Goal: Task Accomplishment & Management: Complete application form

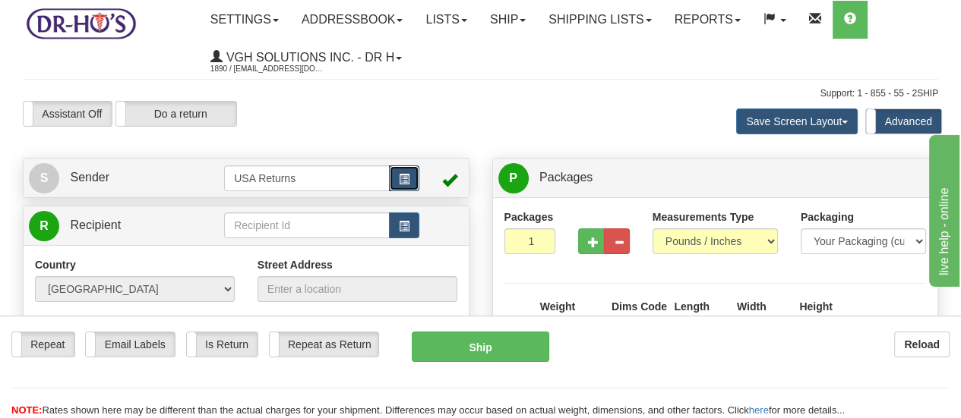
click at [409, 182] on span "button" at bounding box center [404, 180] width 11 height 10
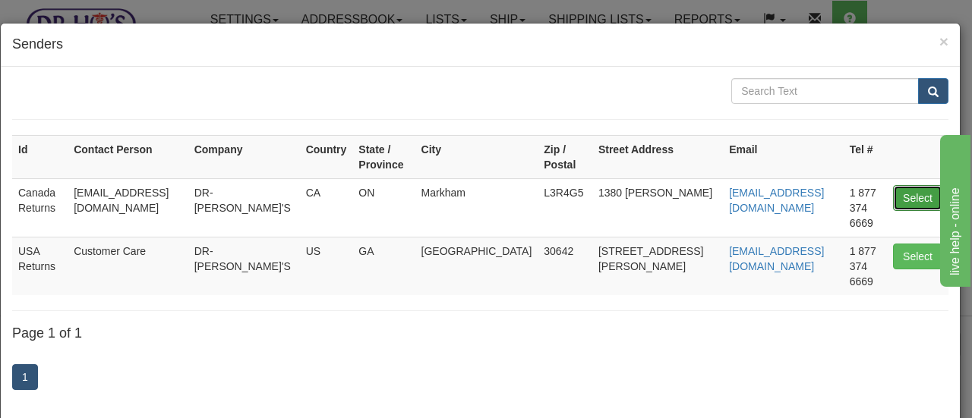
click at [911, 185] on button "Select" at bounding box center [917, 198] width 49 height 26
type input "Canada Returns"
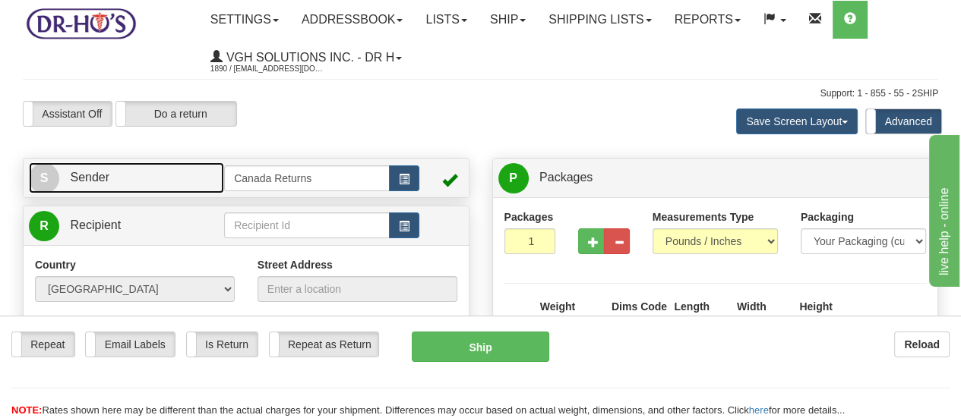
click at [51, 178] on span "S" at bounding box center [44, 178] width 30 height 30
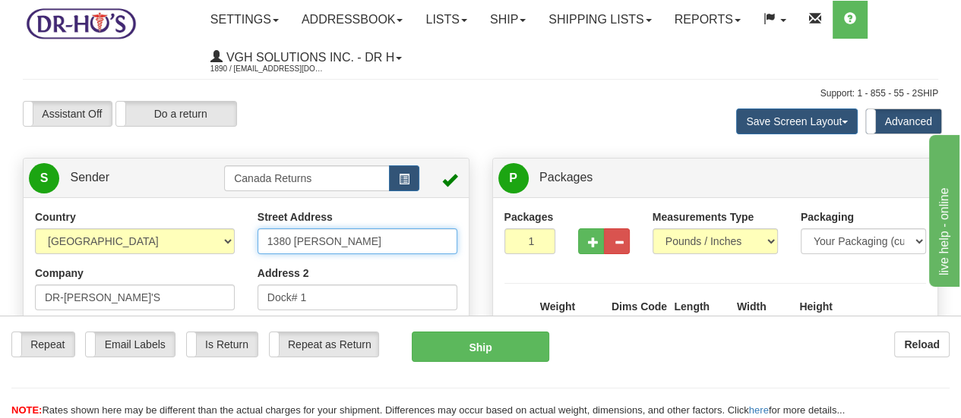
drag, startPoint x: 368, startPoint y: 245, endPoint x: 173, endPoint y: 214, distance: 196.9
click at [173, 214] on div "Country [GEOGRAPHIC_DATA] [GEOGRAPHIC_DATA] [GEOGRAPHIC_DATA] [GEOGRAPHIC_DATA]…" at bounding box center [246, 420] width 445 height 421
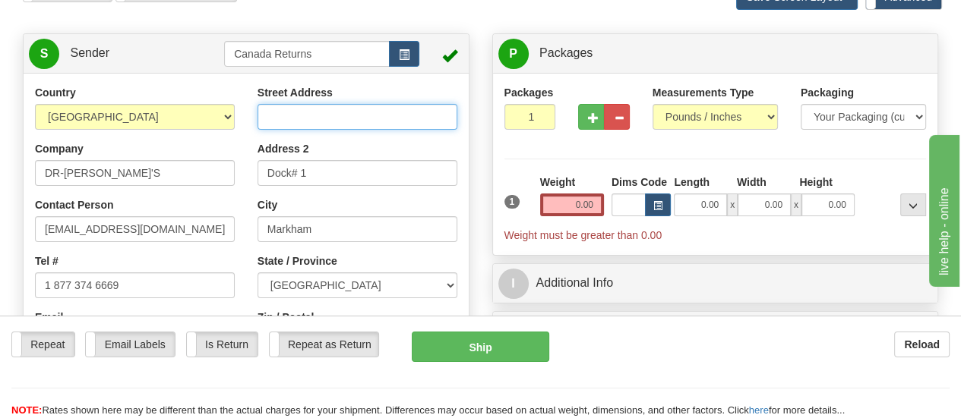
scroll to position [152, 0]
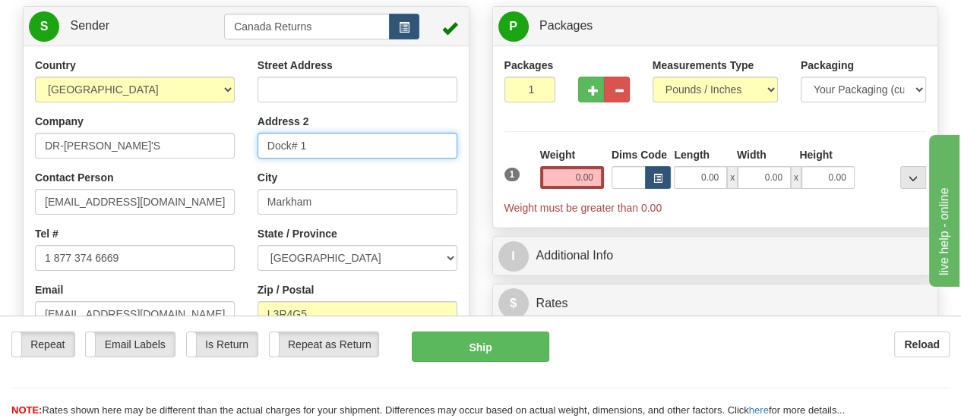
drag, startPoint x: 340, startPoint y: 146, endPoint x: 251, endPoint y: 147, distance: 88.9
click at [251, 147] on div "Street Address Address 2 Dock# 1 City [GEOGRAPHIC_DATA] State / Province [GEOGR…" at bounding box center [357, 234] width 223 height 352
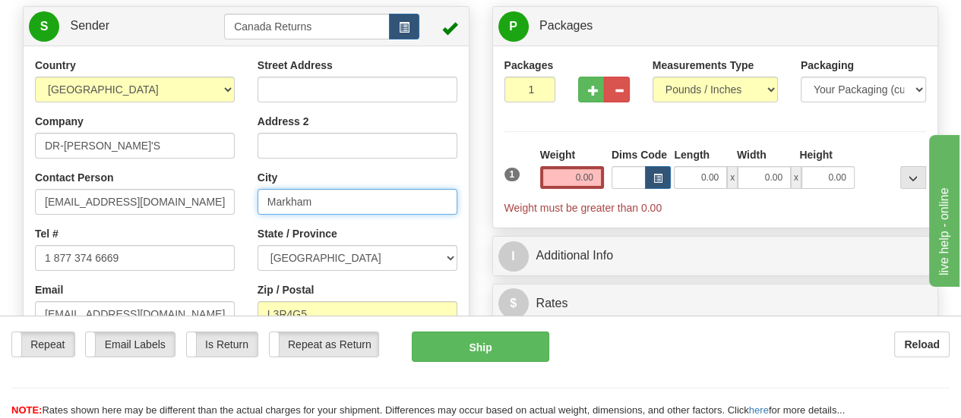
drag, startPoint x: 330, startPoint y: 200, endPoint x: 258, endPoint y: 200, distance: 71.4
click at [258, 200] on input "Markham" at bounding box center [357, 202] width 200 height 26
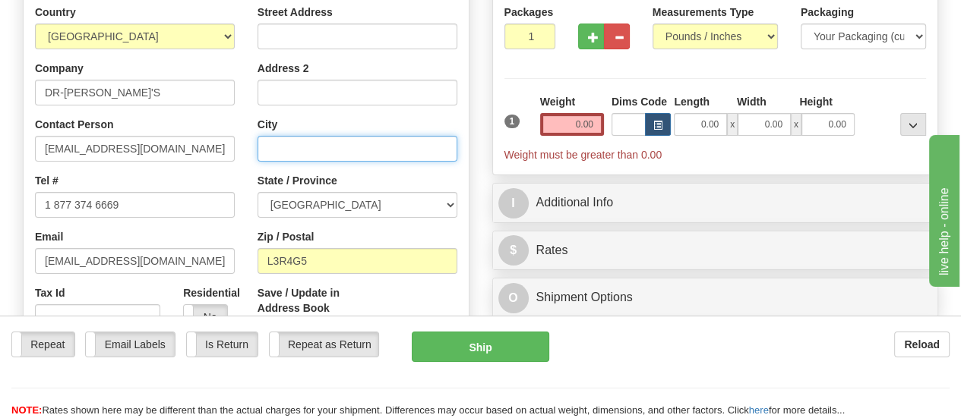
scroll to position [228, 0]
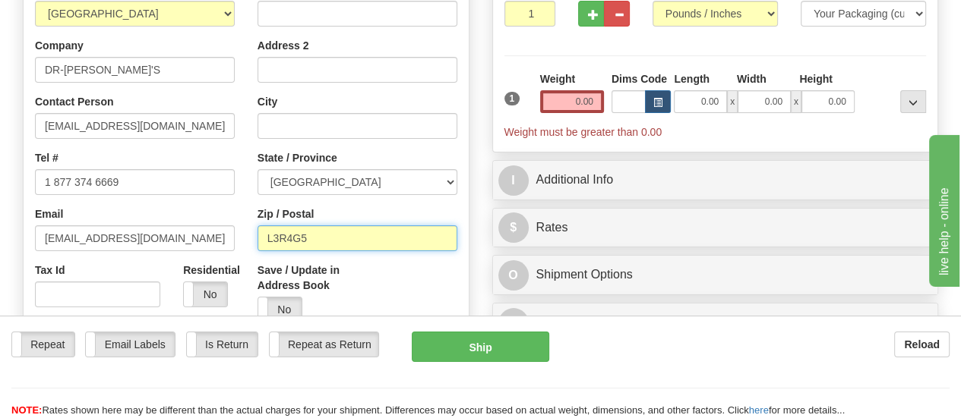
drag, startPoint x: 321, startPoint y: 240, endPoint x: 258, endPoint y: 236, distance: 63.1
click at [258, 236] on input "L3R4G5" at bounding box center [357, 239] width 200 height 26
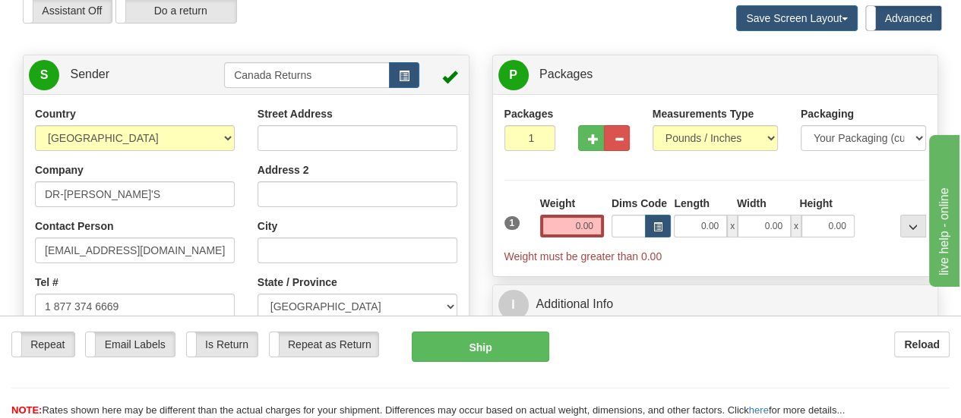
scroll to position [76, 0]
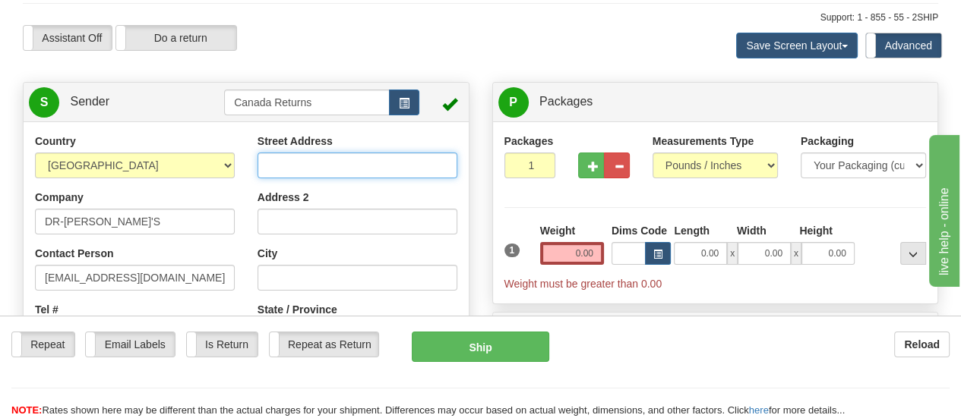
click at [346, 166] on input "Street Address" at bounding box center [357, 166] width 200 height 26
paste input "[STREET_ADDRESS]"
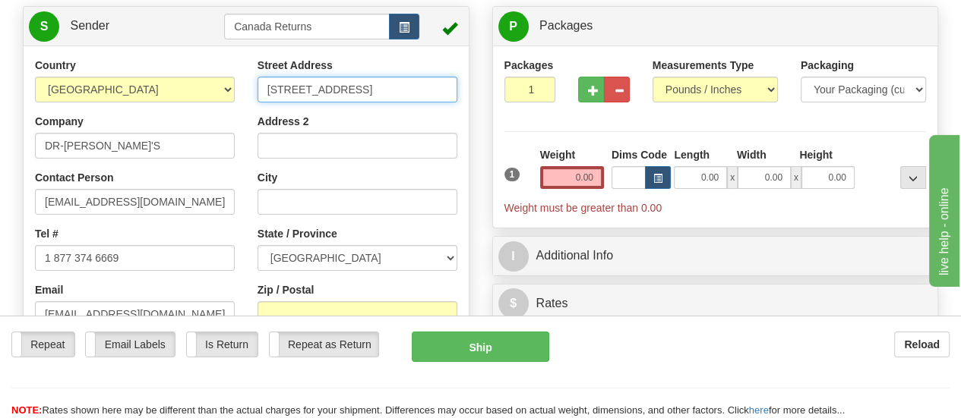
type input "[STREET_ADDRESS]"
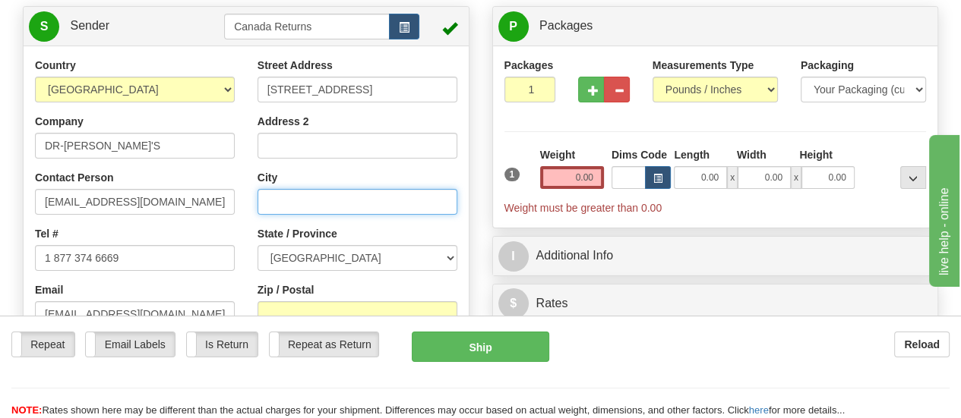
scroll to position [0, 0]
click at [370, 200] on input "City" at bounding box center [357, 202] width 200 height 26
paste input "[STREET_ADDRESS]"
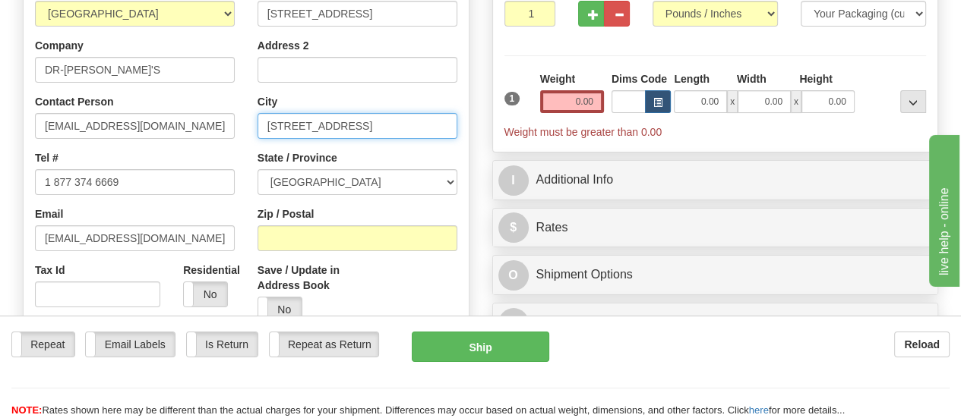
type input "[STREET_ADDRESS]"
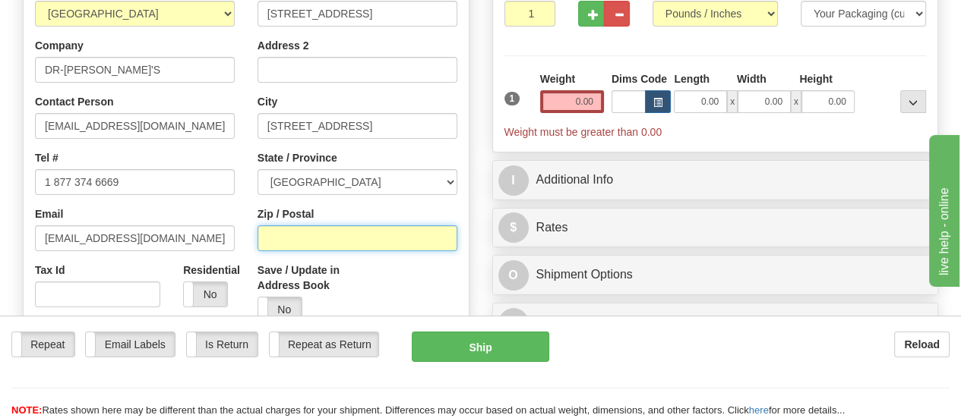
scroll to position [0, 0]
click at [397, 235] on input "Zip / Postal" at bounding box center [357, 239] width 200 height 26
paste input "[STREET_ADDRESS]"
drag, startPoint x: 369, startPoint y: 237, endPoint x: 250, endPoint y: 227, distance: 119.6
click at [250, 227] on div "Street Address [STREET_ADDRESS] Address 2 City [STREET_ADDRESS] State / Provinc…" at bounding box center [357, 158] width 223 height 352
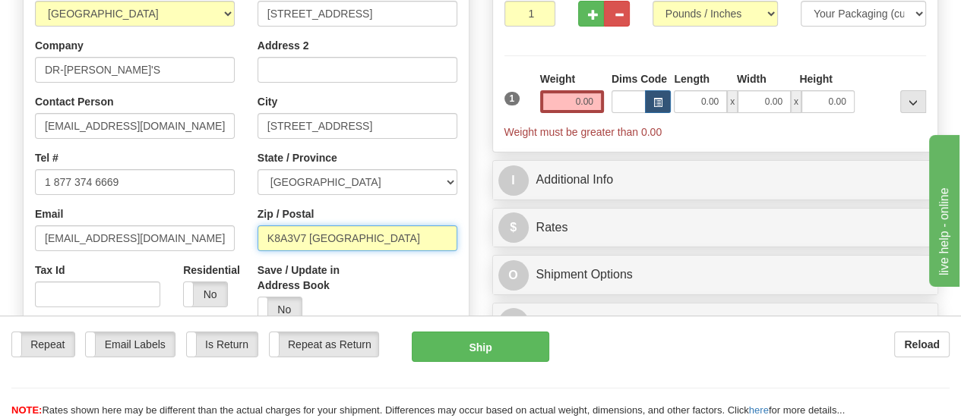
click at [358, 242] on input "K8A3V7 [GEOGRAPHIC_DATA]" at bounding box center [357, 239] width 200 height 26
type input "K8A3V7"
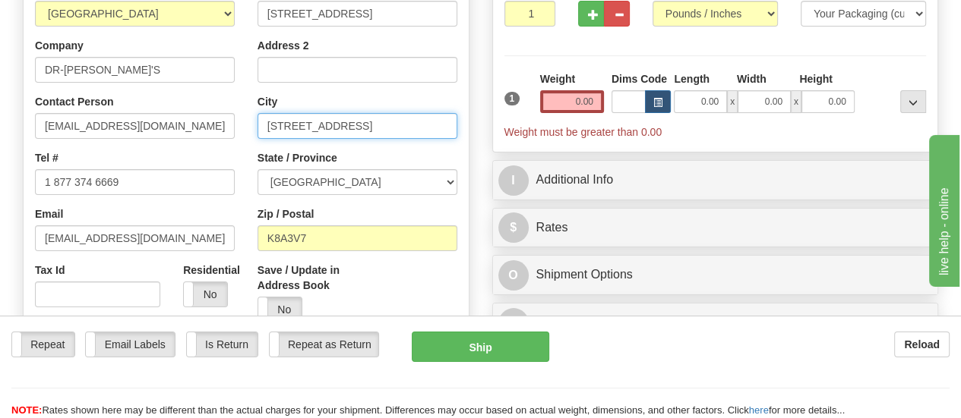
drag, startPoint x: 406, startPoint y: 127, endPoint x: 188, endPoint y: 115, distance: 217.5
click at [188, 115] on div "Country [GEOGRAPHIC_DATA] [GEOGRAPHIC_DATA] [GEOGRAPHIC_DATA] [GEOGRAPHIC_DATA]…" at bounding box center [246, 192] width 445 height 421
drag, startPoint x: 318, startPoint y: 127, endPoint x: 447, endPoint y: 133, distance: 129.3
click at [447, 133] on input "[GEOGRAPHIC_DATA]" at bounding box center [357, 126] width 200 height 26
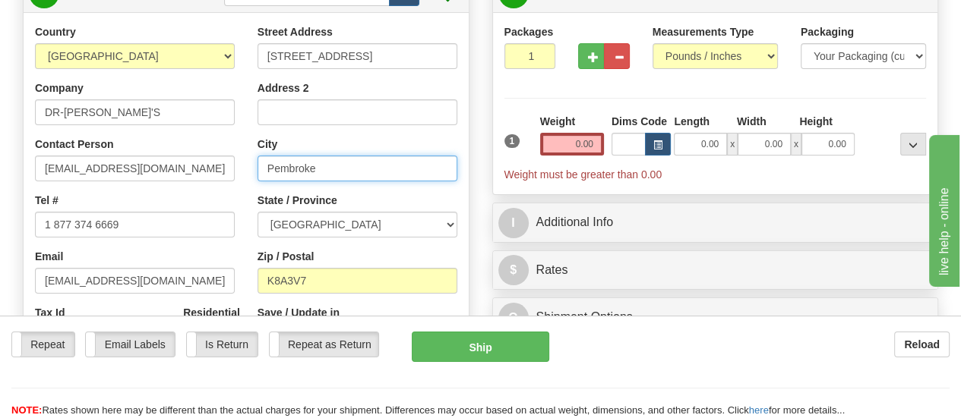
scroll to position [152, 0]
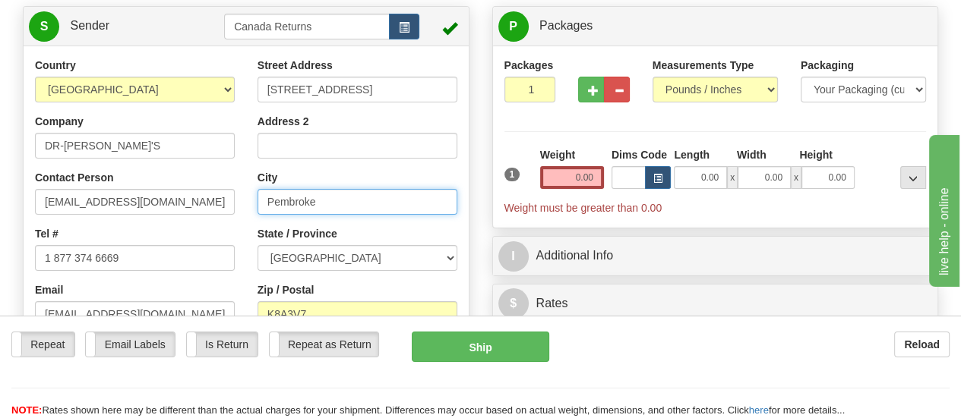
type input "Pembroke"
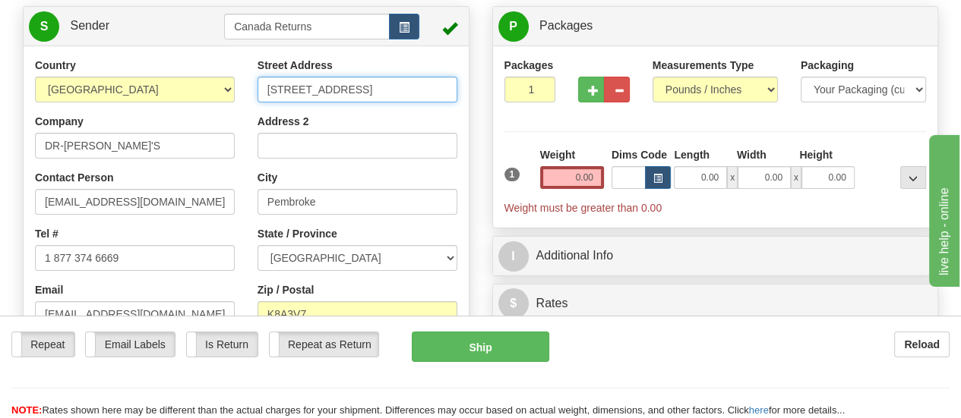
scroll to position [0, 130]
drag, startPoint x: 405, startPoint y: 90, endPoint x: 465, endPoint y: 97, distance: 60.5
click at [465, 97] on div "Street Address [STREET_ADDRESS] Address 2 [GEOGRAPHIC_DATA] State / Province [G…" at bounding box center [357, 234] width 223 height 352
type input "[STREET_ADDRESS]"
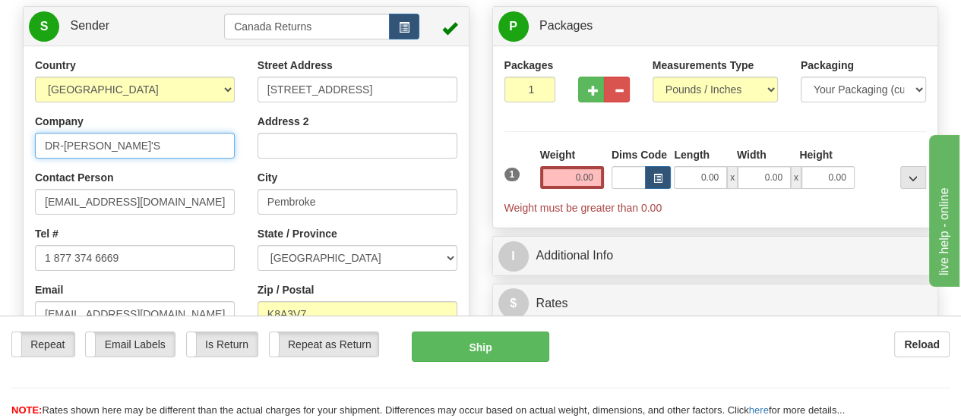
drag, startPoint x: 131, startPoint y: 147, endPoint x: 0, endPoint y: 137, distance: 131.0
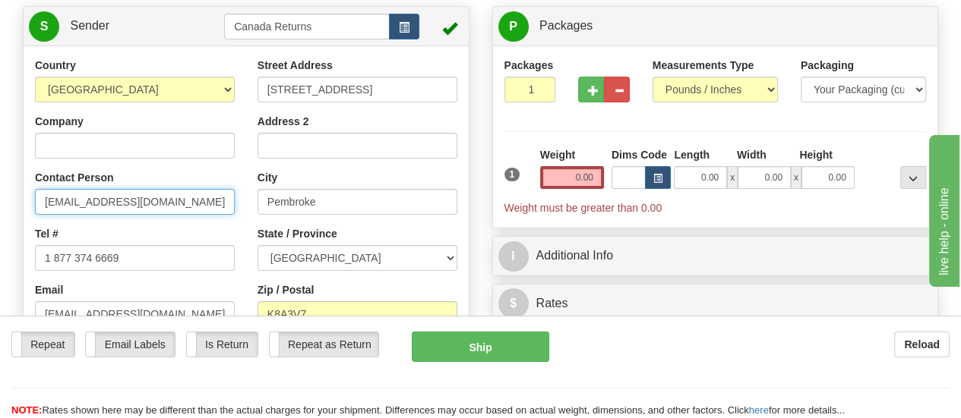
drag, startPoint x: 161, startPoint y: 206, endPoint x: 12, endPoint y: 197, distance: 149.1
click at [24, 197] on div "Country [GEOGRAPHIC_DATA] [GEOGRAPHIC_DATA] [GEOGRAPHIC_DATA] [GEOGRAPHIC_DATA]…" at bounding box center [246, 268] width 445 height 421
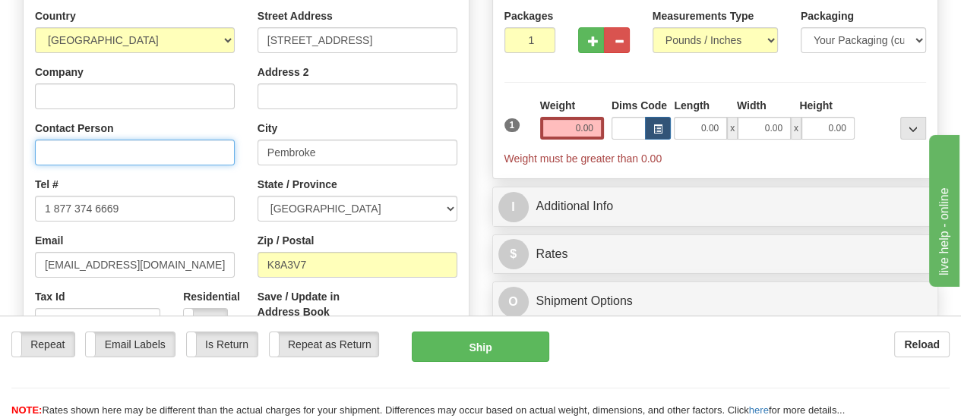
scroll to position [228, 0]
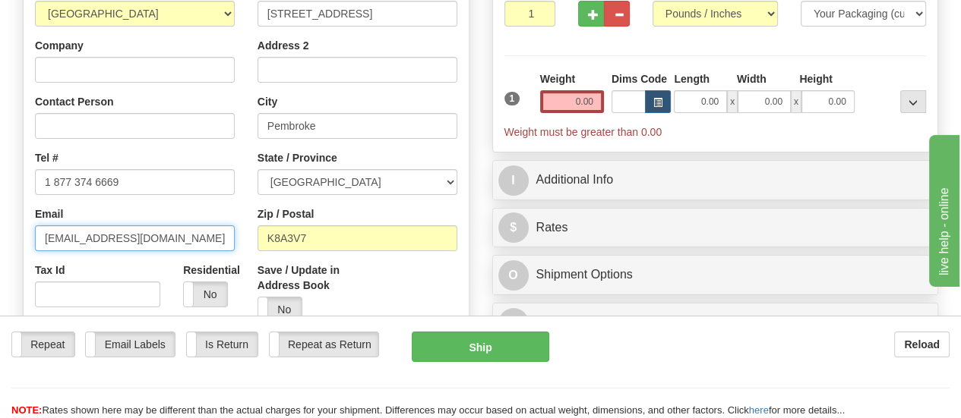
drag, startPoint x: 155, startPoint y: 236, endPoint x: 6, endPoint y: 218, distance: 150.0
click at [6, 218] on div "Toggle navigation Settings Shipping Preferences Fields Preferences New" at bounding box center [480, 423] width 961 height 1302
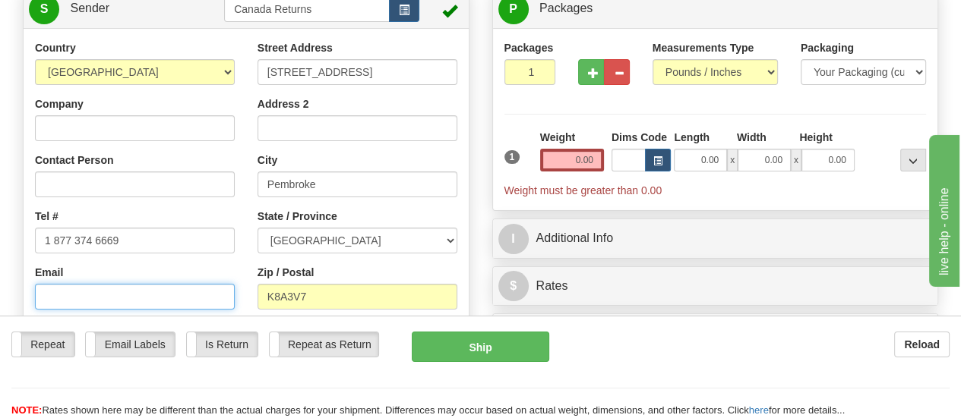
scroll to position [76, 0]
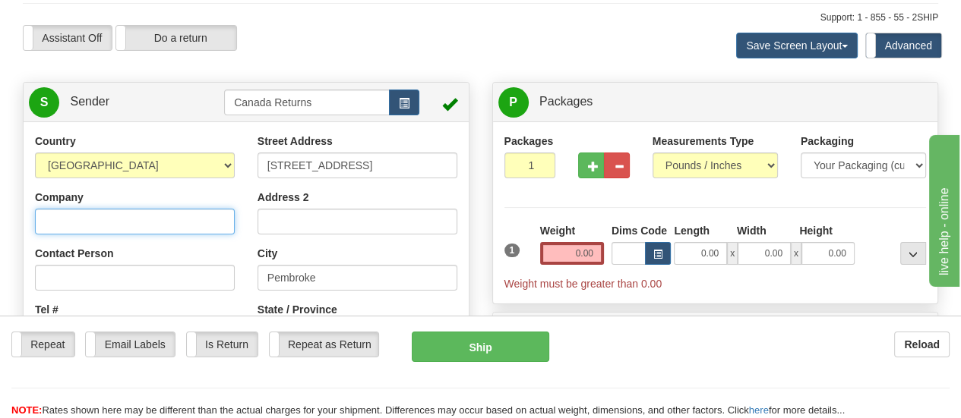
click at [173, 219] on input "Company" at bounding box center [135, 222] width 200 height 26
paste input "[PERSON_NAME]"
type input "[PERSON_NAME]"
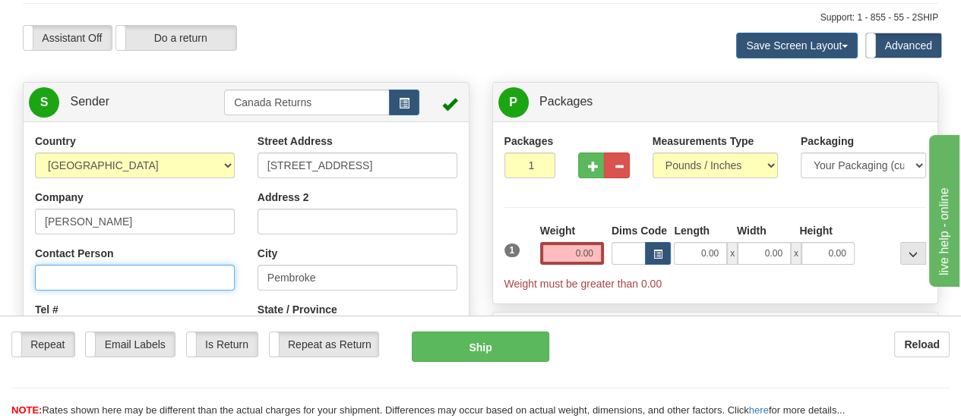
click at [147, 275] on input "Contact Person" at bounding box center [135, 278] width 200 height 26
paste input "[PERSON_NAME]"
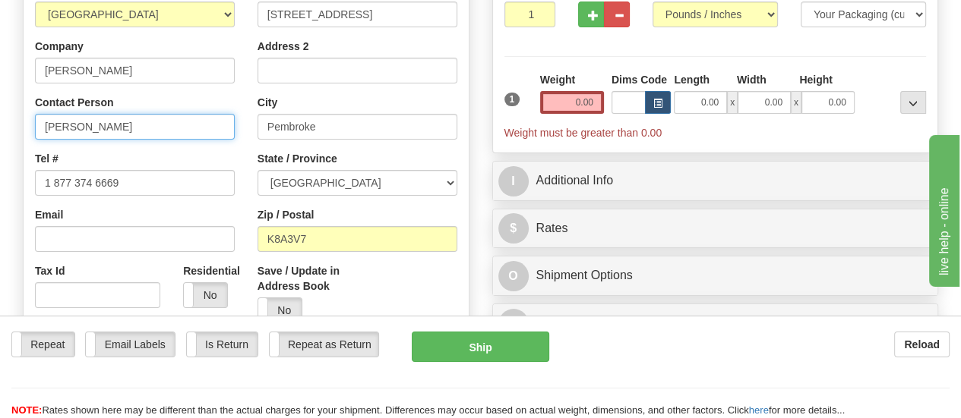
scroll to position [228, 0]
type input "[PERSON_NAME]"
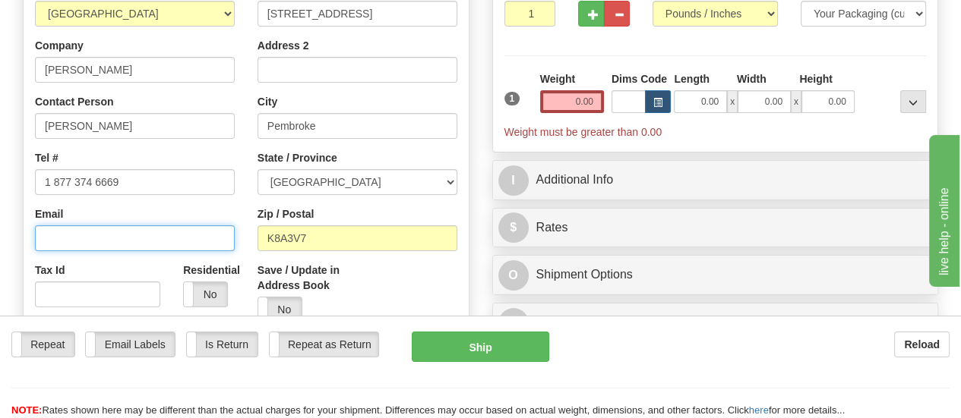
click at [169, 239] on input "Email" at bounding box center [135, 239] width 200 height 26
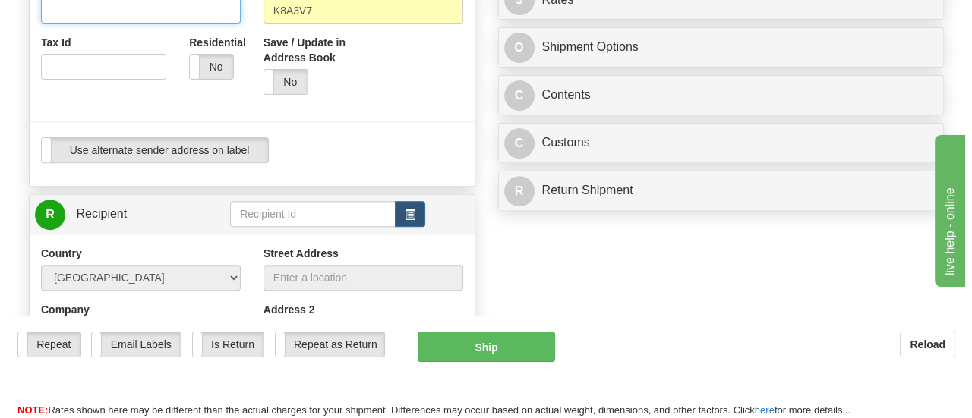
scroll to position [532, 0]
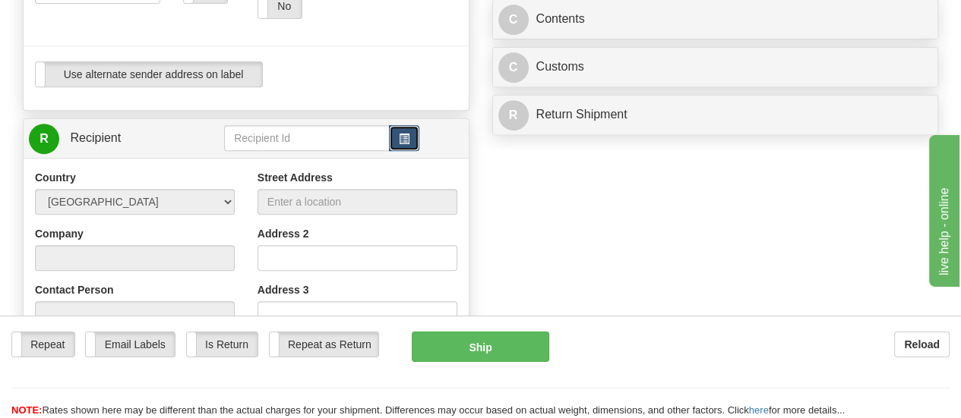
click at [403, 137] on span "button" at bounding box center [404, 139] width 11 height 10
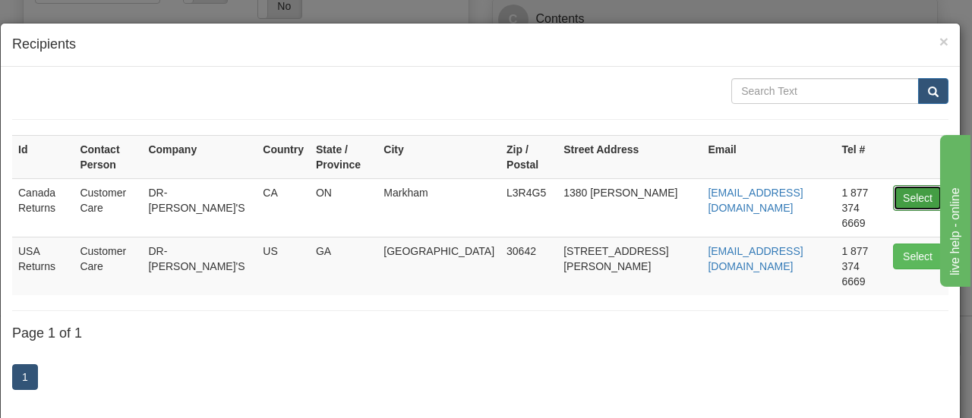
click at [897, 185] on button "Select" at bounding box center [917, 198] width 49 height 26
type input "Canada Returns"
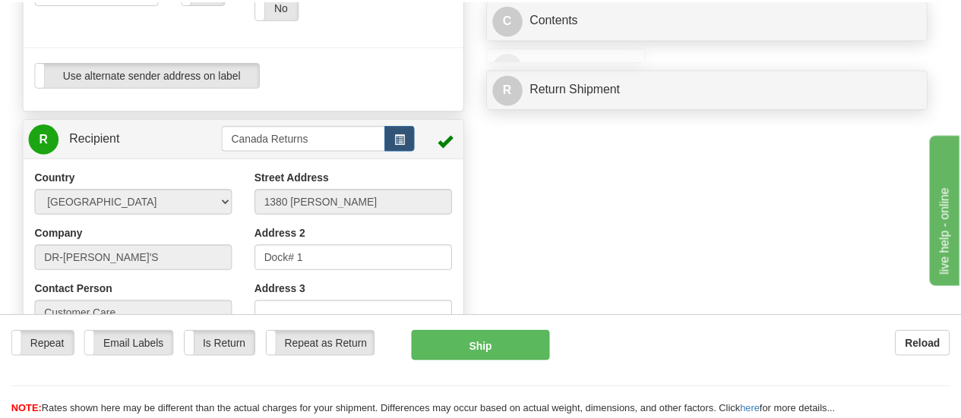
scroll to position [121, 0]
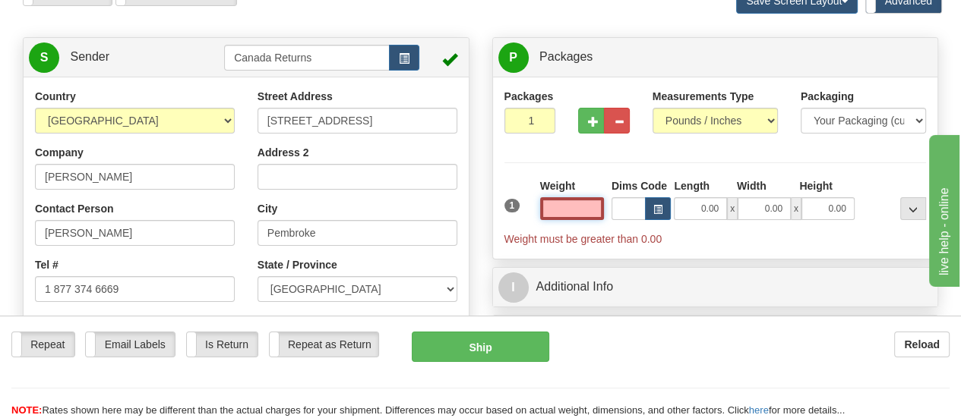
click at [592, 213] on input "text" at bounding box center [572, 208] width 64 height 23
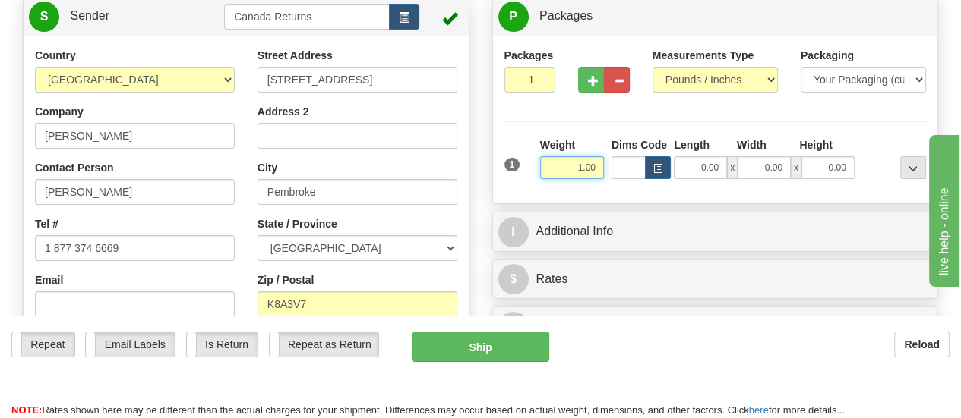
scroll to position [197, 0]
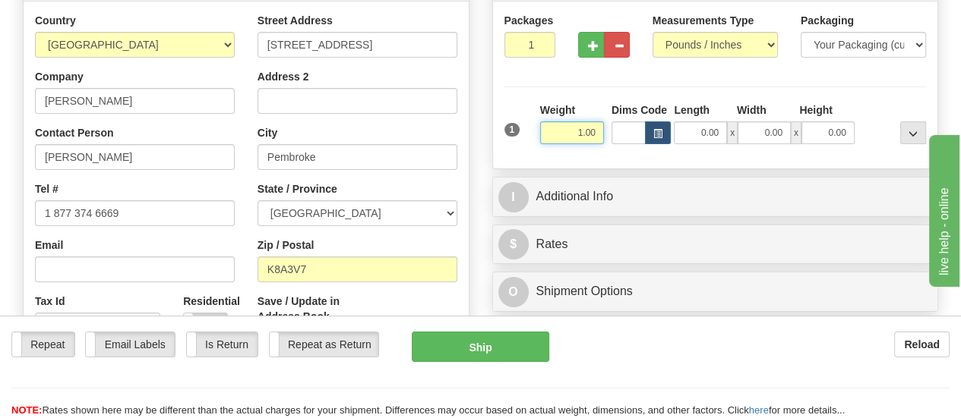
type input "1.00"
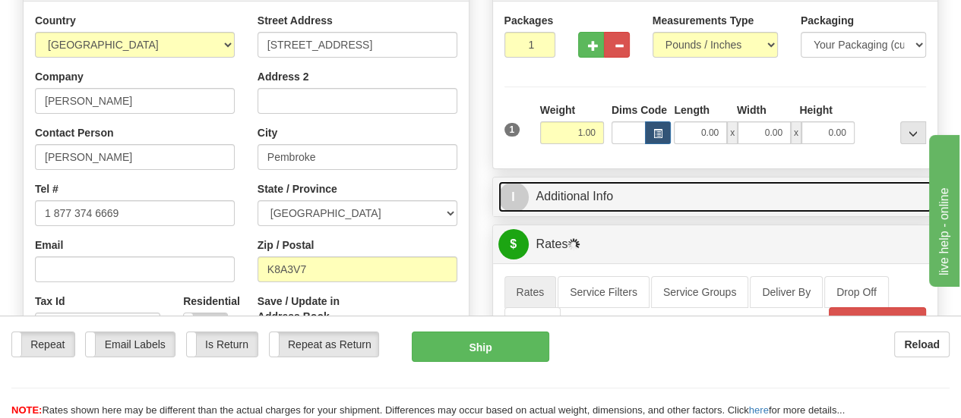
click at [591, 194] on link "I Additional Info" at bounding box center [715, 197] width 434 height 31
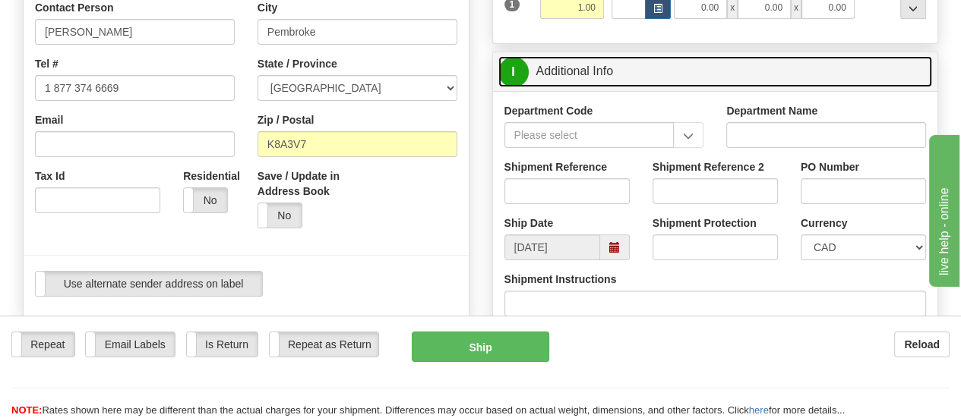
scroll to position [349, 0]
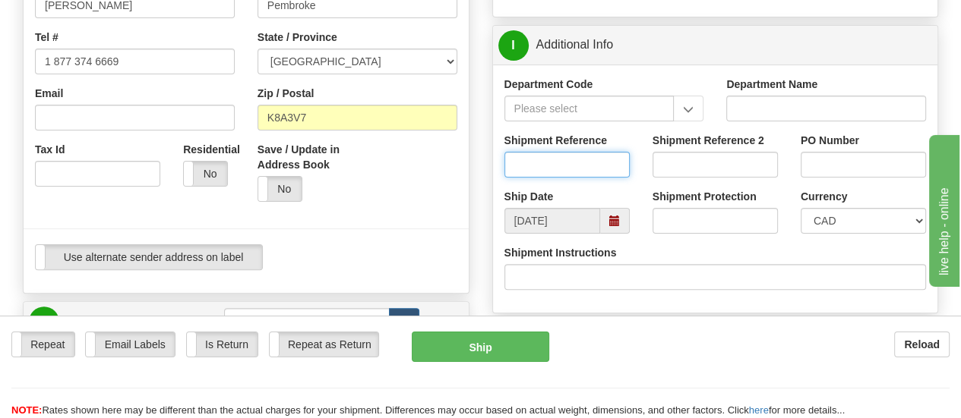
click at [609, 166] on input "Shipment Reference" at bounding box center [566, 165] width 125 height 26
click at [601, 171] on input "Shipment Reference" at bounding box center [566, 165] width 125 height 26
paste input "1153585"
click at [611, 221] on span at bounding box center [614, 221] width 11 height 11
type input "1153585"
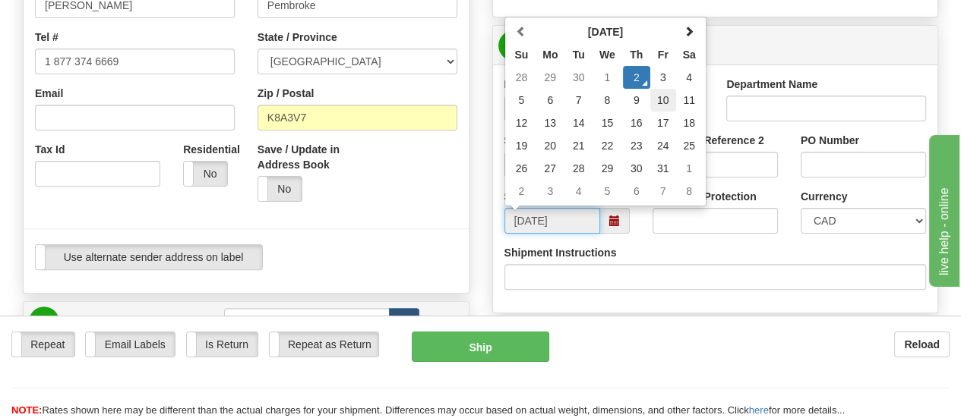
click at [663, 104] on td "10" at bounding box center [663, 100] width 26 height 23
type input "[DATE]"
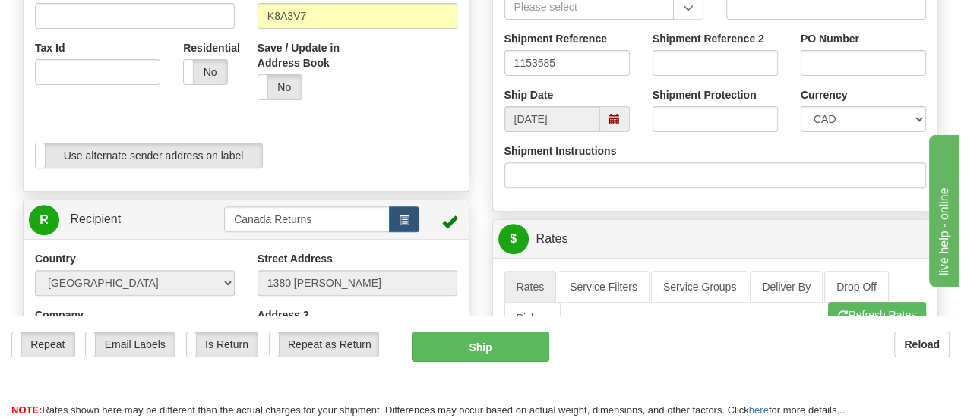
scroll to position [425, 0]
